Goal: Information Seeking & Learning: Check status

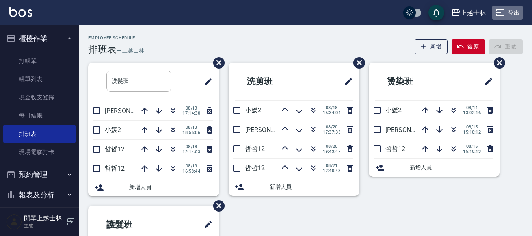
click at [508, 15] on button "登出" at bounding box center [508, 13] width 30 height 15
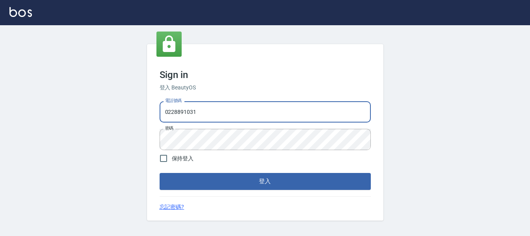
drag, startPoint x: 218, startPoint y: 116, endPoint x: 151, endPoint y: 117, distance: 67.1
click at [152, 117] on div "Sign in 登入 BeautyOS 電話號碼 [PHONE_NUMBER] 電話號碼 密碼 密碼 保持登入 登入 忘記密碼?" at bounding box center [265, 132] width 237 height 177
type input "0955761033"
click at [160, 173] on button "登入" at bounding box center [265, 181] width 211 height 17
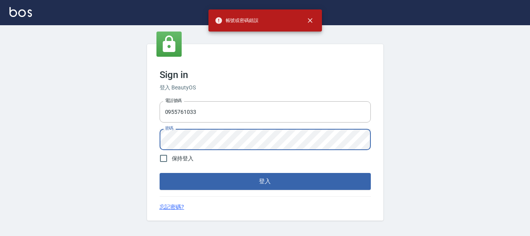
click at [153, 145] on div "Sign in 登入 BeautyOS 電話號碼 [PHONE_NUMBER] 電話號碼 密碼 密碼 保持登入 登入 忘記密碼?" at bounding box center [265, 132] width 237 height 177
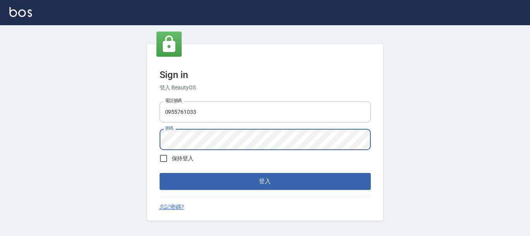
click at [160, 173] on button "登入" at bounding box center [265, 181] width 211 height 17
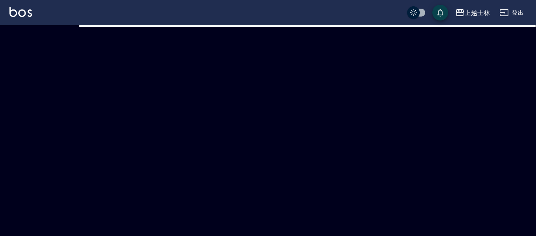
checkbox input "true"
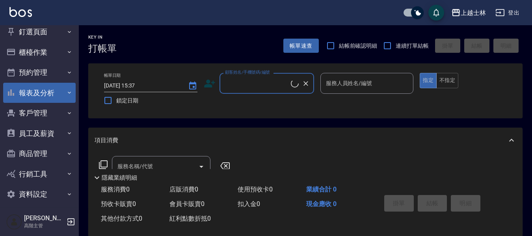
scroll to position [13, 0]
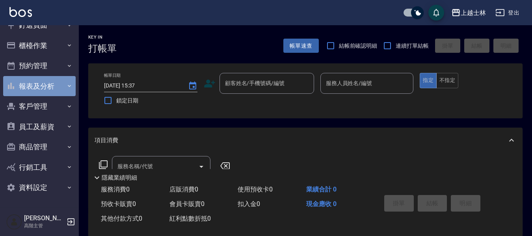
click at [45, 84] on button "報表及分析" at bounding box center [39, 86] width 73 height 21
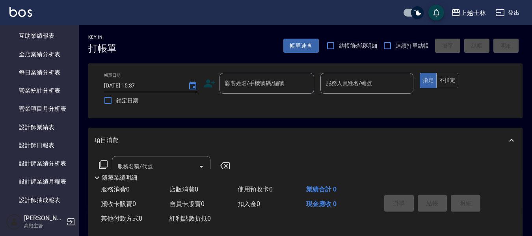
scroll to position [368, 0]
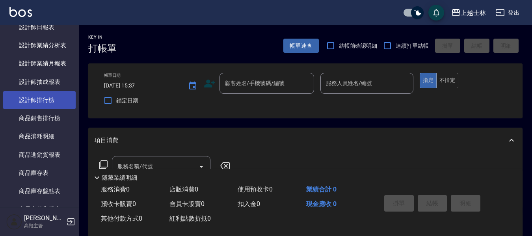
click at [60, 101] on link "設計師排行榜" at bounding box center [39, 100] width 73 height 18
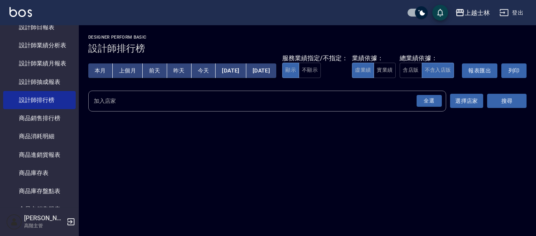
click at [276, 73] on button "[DATE]" at bounding box center [261, 70] width 30 height 15
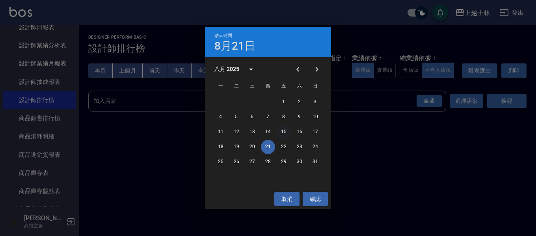
click at [286, 134] on button "15" at bounding box center [284, 132] width 14 height 14
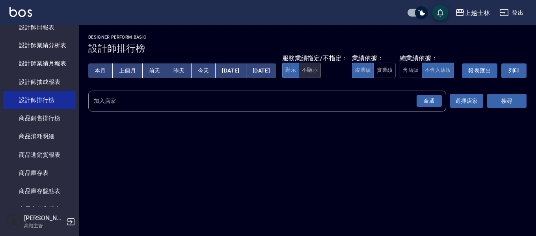
click at [299, 78] on button "不顯示" at bounding box center [310, 70] width 22 height 15
click at [374, 78] on button "實業績" at bounding box center [385, 70] width 22 height 15
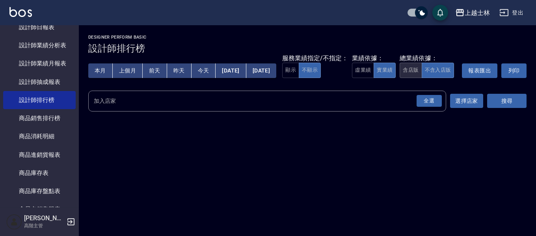
click at [400, 78] on button "含店販" at bounding box center [411, 70] width 22 height 15
drag, startPoint x: 423, startPoint y: 118, endPoint x: 433, endPoint y: 115, distance: 10.9
click at [423, 107] on div "全選" at bounding box center [429, 101] width 25 height 12
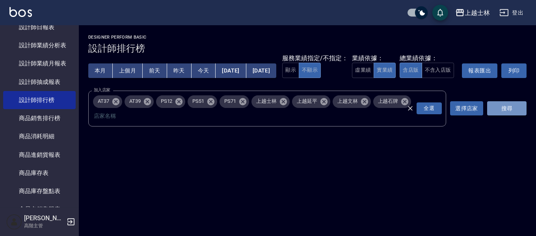
click at [504, 116] on button "搜尋" at bounding box center [506, 108] width 39 height 15
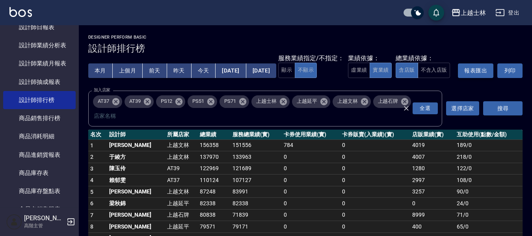
click at [458, 78] on button "報表匯出" at bounding box center [475, 70] width 35 height 15
click at [131, 69] on button "上個月" at bounding box center [128, 70] width 30 height 15
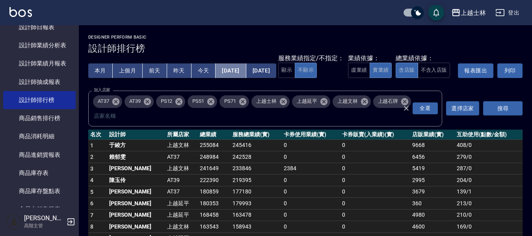
click at [246, 73] on button "[DATE]" at bounding box center [231, 70] width 30 height 15
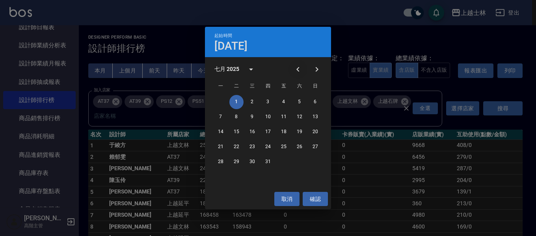
click at [296, 69] on icon "Previous month" at bounding box center [297, 69] width 9 height 9
click at [267, 100] on button "1" at bounding box center [268, 102] width 14 height 14
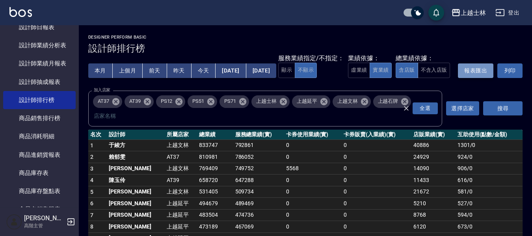
click at [458, 78] on button "報表匯出" at bounding box center [475, 70] width 35 height 15
